Goal: Task Accomplishment & Management: Use online tool/utility

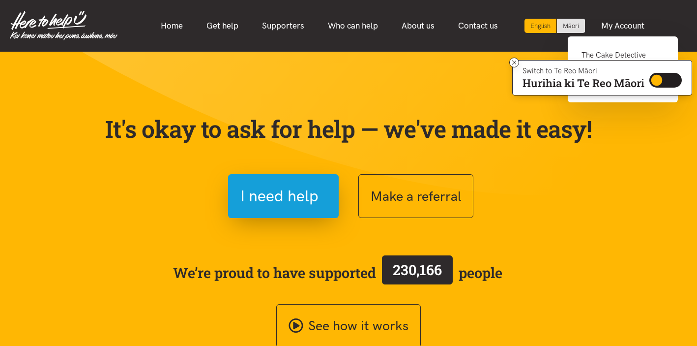
click at [614, 55] on link "The Cake Detective" at bounding box center [623, 59] width 83 height 20
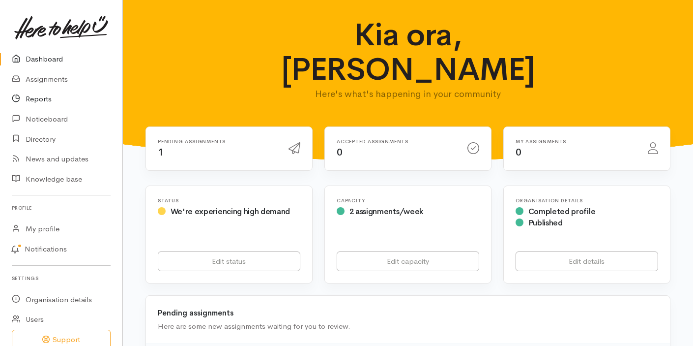
click at [53, 98] on link "Reports" at bounding box center [61, 99] width 122 height 20
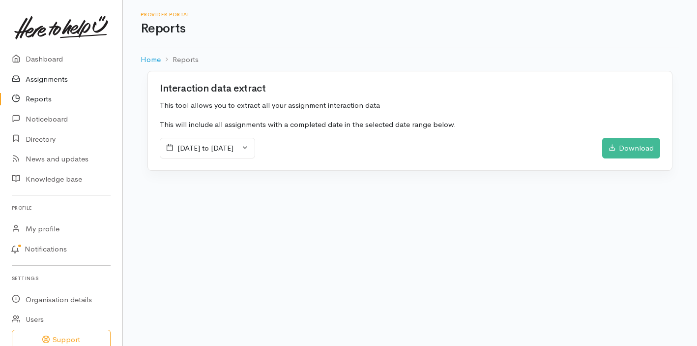
click at [51, 80] on link "Assignments" at bounding box center [61, 79] width 122 height 20
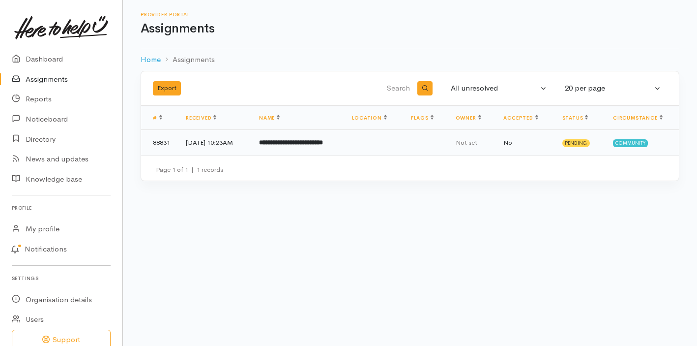
click at [292, 143] on b "**********" at bounding box center [291, 142] width 64 height 6
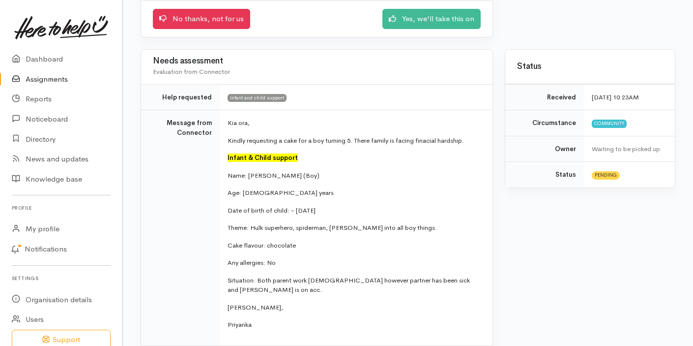
scroll to position [175, 0]
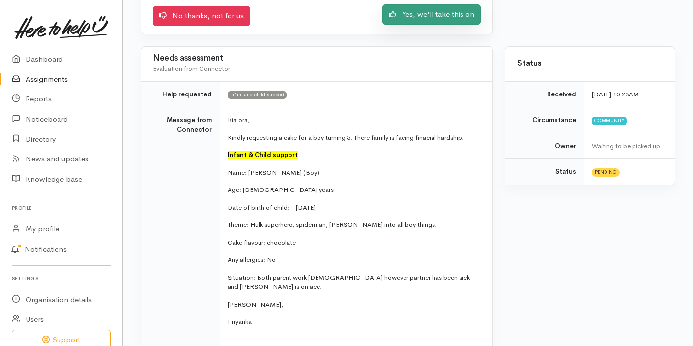
click at [424, 16] on link "Yes, we'll take this on" at bounding box center [432, 14] width 98 height 20
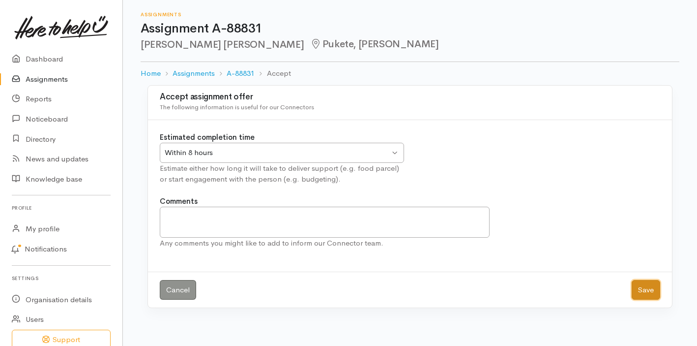
click at [647, 291] on button "Save" at bounding box center [646, 290] width 29 height 20
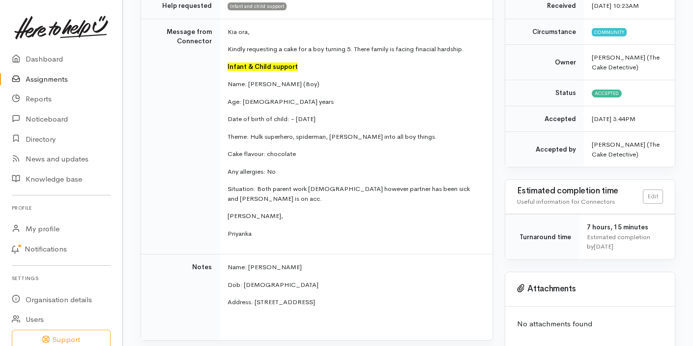
scroll to position [153, 0]
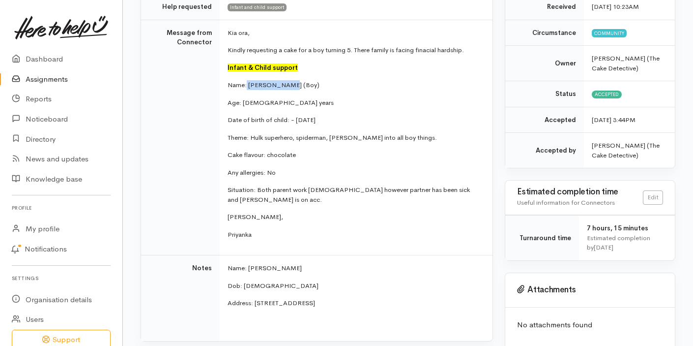
drag, startPoint x: 295, startPoint y: 84, endPoint x: 247, endPoint y: 85, distance: 47.7
click at [247, 85] on p "Name: [PERSON_NAME] (Boy)" at bounding box center [354, 85] width 253 height 10
click at [298, 91] on td "Kia ora, Kindly requesting a cake for a boy turning 5. There family is facing f…" at bounding box center [356, 138] width 273 height 236
drag, startPoint x: 288, startPoint y: 84, endPoint x: 249, endPoint y: 84, distance: 38.3
click at [249, 84] on p "Name: [PERSON_NAME] (Boy)" at bounding box center [354, 85] width 253 height 10
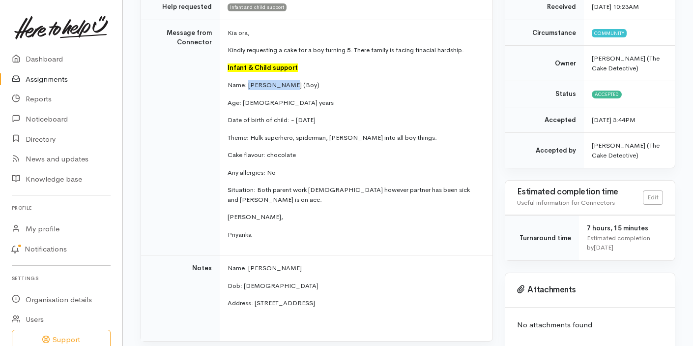
copy p "Kymani (Boy)"
drag, startPoint x: 404, startPoint y: 139, endPoint x: 252, endPoint y: 135, distance: 152.0
click at [252, 135] on p "Theme: Hulk superhero, spiderman, [PERSON_NAME] into all boy things." at bounding box center [354, 138] width 253 height 10
copy p "Hulk superhero, [PERSON_NAME], [PERSON_NAME] into all boy things."
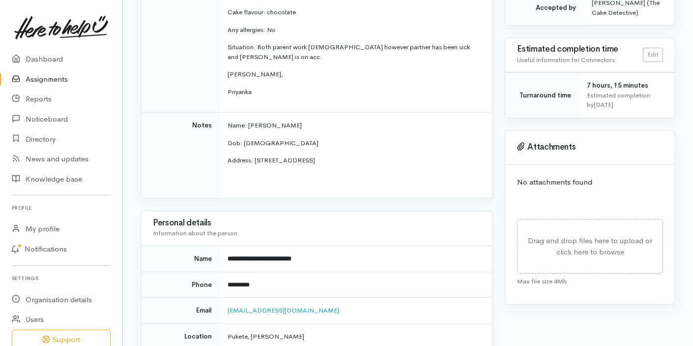
scroll to position [324, 0]
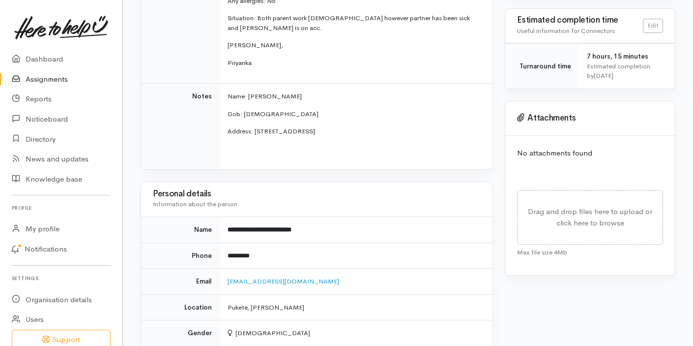
drag, startPoint x: 306, startPoint y: 96, endPoint x: 249, endPoint y: 97, distance: 57.5
click at [249, 96] on p "Name: Katrina O'Donnell" at bounding box center [354, 96] width 253 height 10
copy p "Katrina O'Donnell"
copy link "katrinaodonnell10@gmail.com"
drag, startPoint x: 277, startPoint y: 252, endPoint x: 222, endPoint y: 251, distance: 54.6
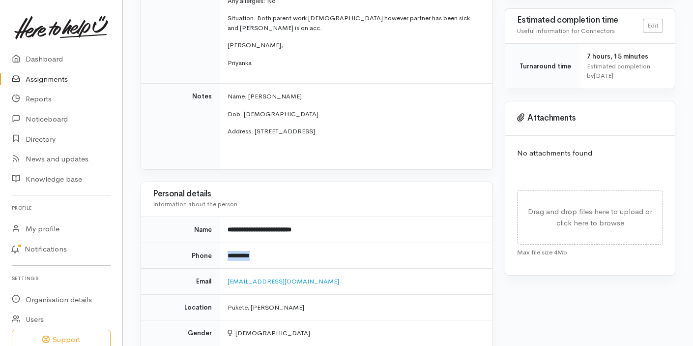
click at [222, 251] on td "*********" at bounding box center [356, 255] width 273 height 26
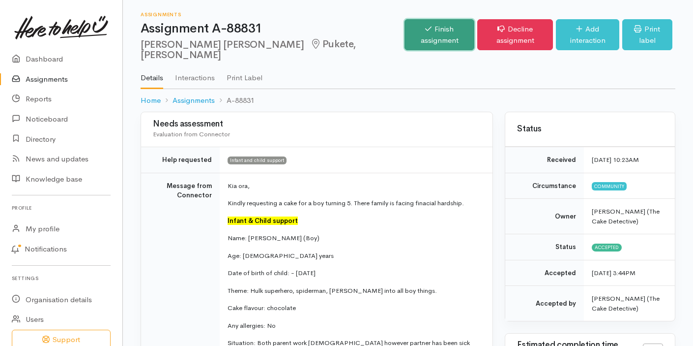
click at [405, 36] on link "Finish assignment" at bounding box center [440, 34] width 70 height 31
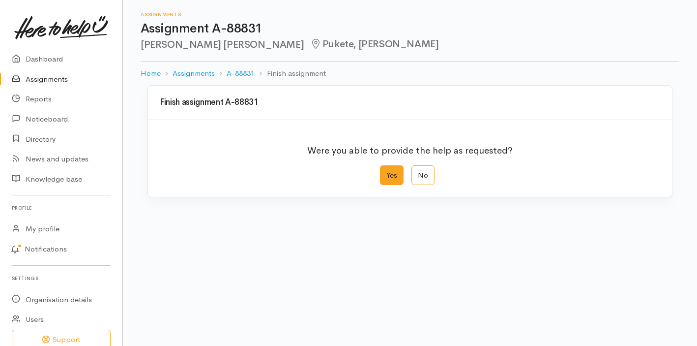
click at [394, 177] on label "Yes" at bounding box center [392, 175] width 24 height 20
click at [386, 172] on input "Yes" at bounding box center [383, 168] width 6 height 6
radio input "true"
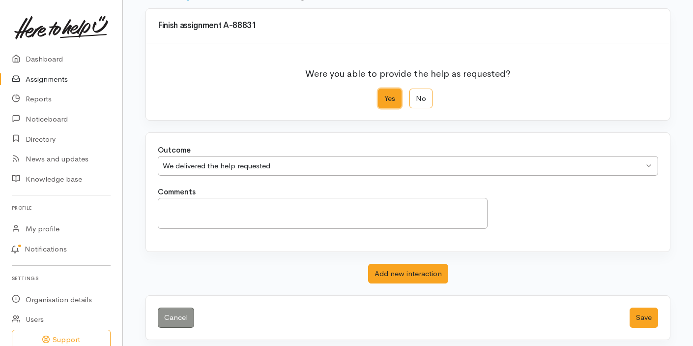
scroll to position [82, 0]
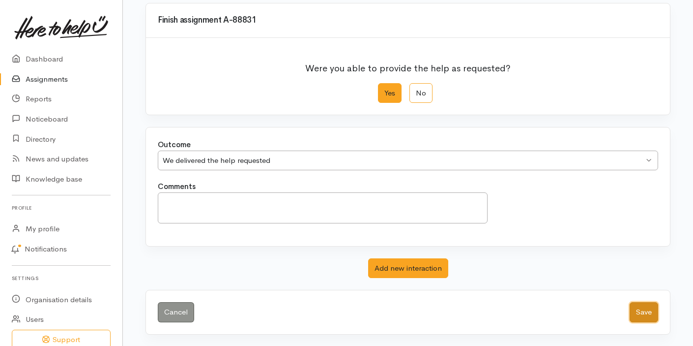
click at [643, 312] on button "Save" at bounding box center [644, 312] width 29 height 20
